Goal: Transaction & Acquisition: Purchase product/service

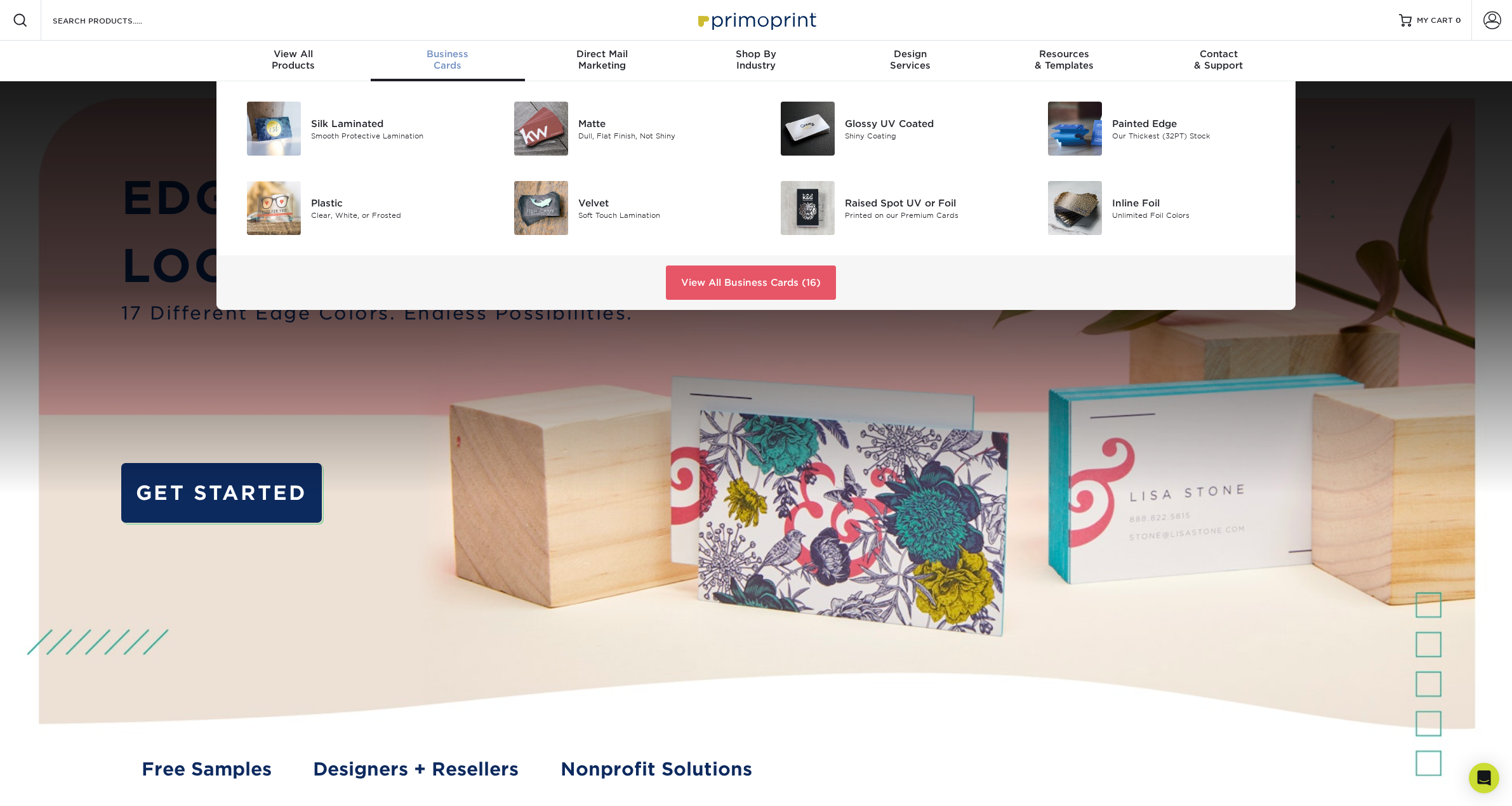
click at [435, 58] on span "Business" at bounding box center [447, 54] width 154 height 12
click at [586, 127] on div "Matte" at bounding box center [662, 123] width 168 height 14
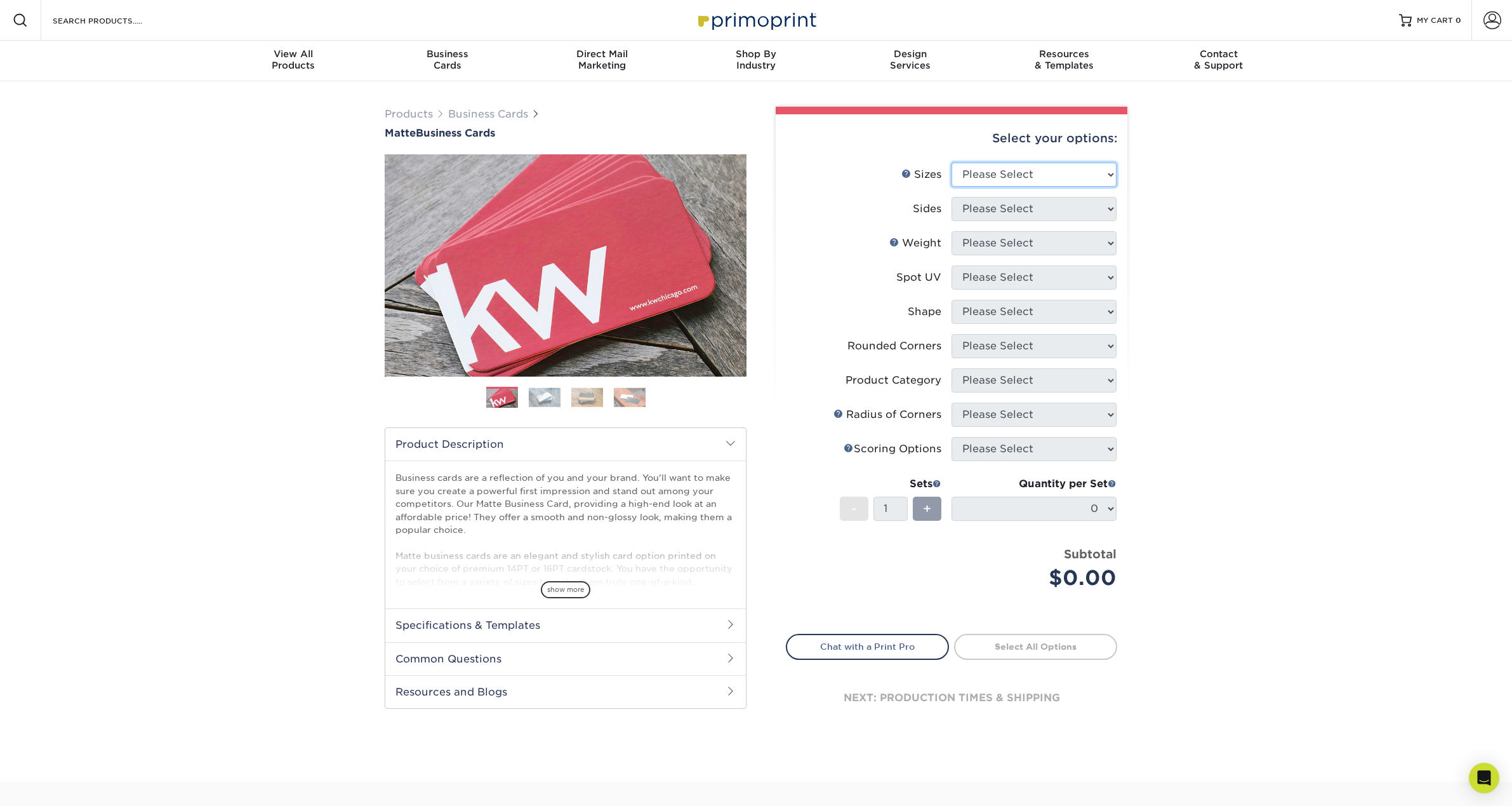
click at [1040, 176] on select "Please Select 1.5" x 3.5" - Mini 1.75" x 3.5" - Mini 2" x 2" - Square 2" x 3" -…" at bounding box center [1033, 174] width 165 height 25
select select "2.00x3.50"
click at [1224, 488] on div "Products Business Cards Matte Business Cards Previous Next 100 $ 9" at bounding box center [756, 431] width 1512 height 700
